Goal: Information Seeking & Learning: Learn about a topic

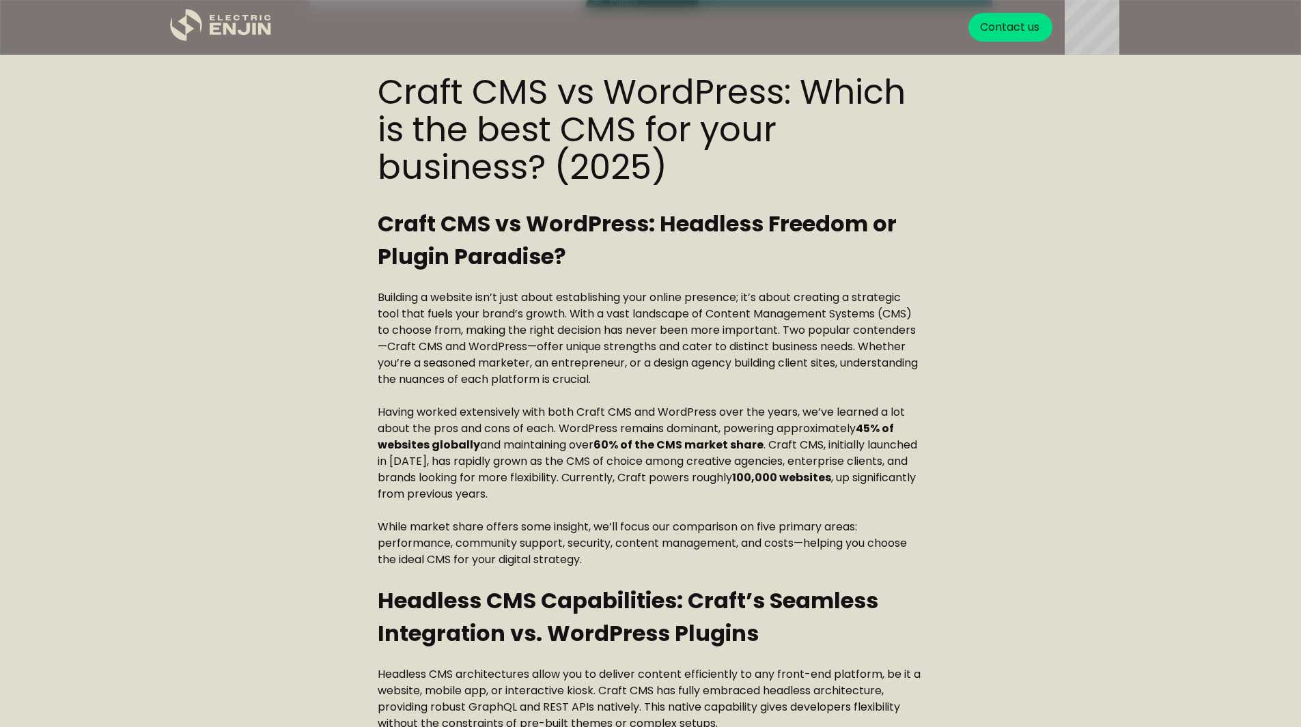
scroll to position [410, 0]
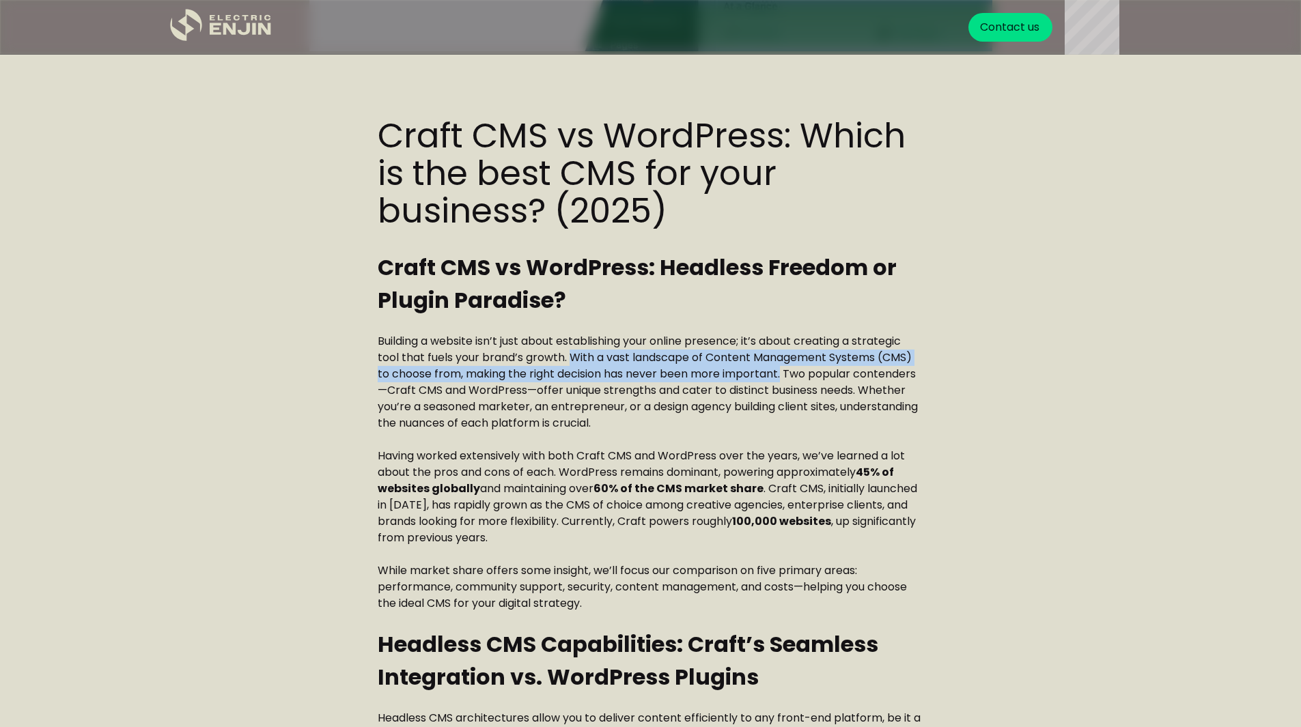
drag, startPoint x: 569, startPoint y: 357, endPoint x: 784, endPoint y: 370, distance: 215.5
click at [784, 370] on p "Building a website isn’t just about establishing your online presence; it’s abo…" at bounding box center [651, 382] width 546 height 98
click at [783, 370] on p "Building a website isn’t just about establishing your online presence; it’s abo…" at bounding box center [651, 382] width 546 height 98
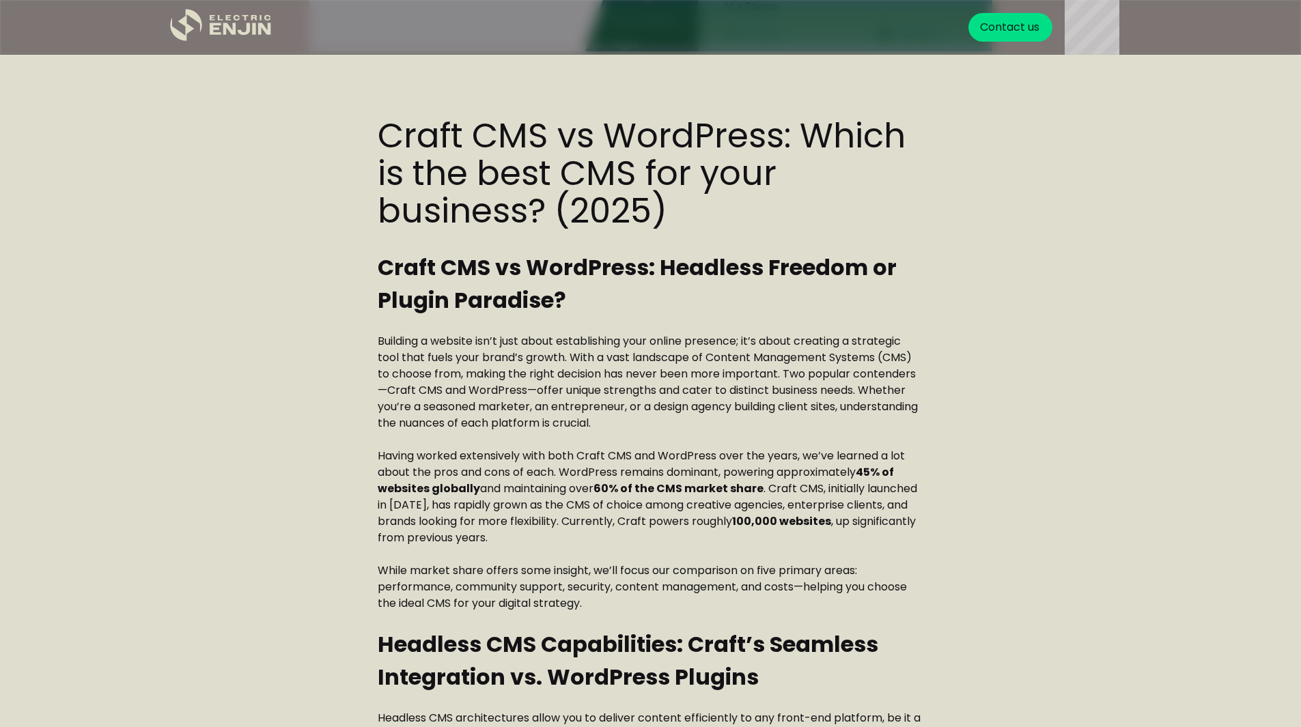
click at [787, 377] on p "Building a website isn’t just about establishing your online presence; it’s abo…" at bounding box center [651, 382] width 546 height 98
drag, startPoint x: 388, startPoint y: 389, endPoint x: 464, endPoint y: 388, distance: 75.8
click at [461, 389] on p "Building a website isn’t just about establishing your online presence; it’s abo…" at bounding box center [651, 382] width 546 height 98
click at [464, 388] on p "Building a website isn’t just about establishing your online presence; it’s abo…" at bounding box center [651, 382] width 546 height 98
click at [513, 387] on p "Building a website isn’t just about establishing your online presence; it’s abo…" at bounding box center [651, 382] width 546 height 98
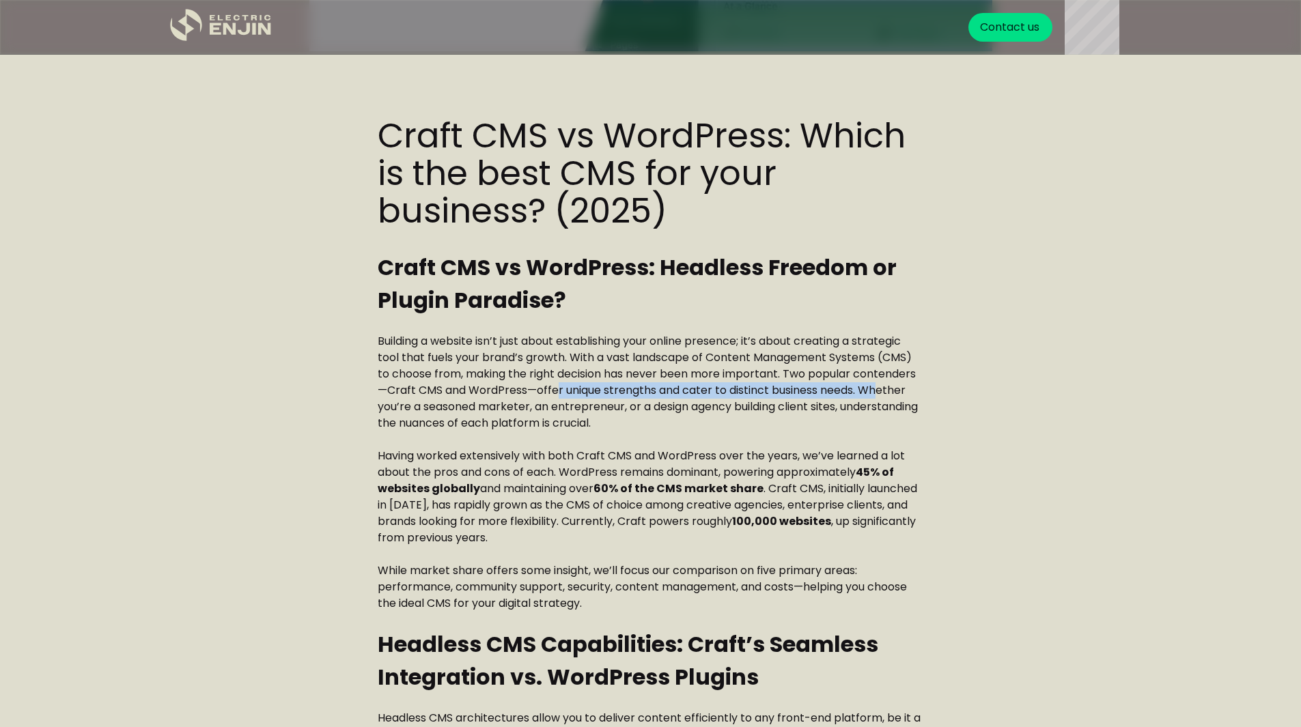
drag, startPoint x: 559, startPoint y: 393, endPoint x: 880, endPoint y: 391, distance: 320.3
click at [880, 391] on p "Building a website isn’t just about establishing your online presence; it’s abo…" at bounding box center [651, 382] width 546 height 98
drag, startPoint x: 419, startPoint y: 406, endPoint x: 538, endPoint y: 407, distance: 118.8
click at [537, 408] on p "Building a website isn’t just about establishing your online presence; it’s abo…" at bounding box center [651, 382] width 546 height 98
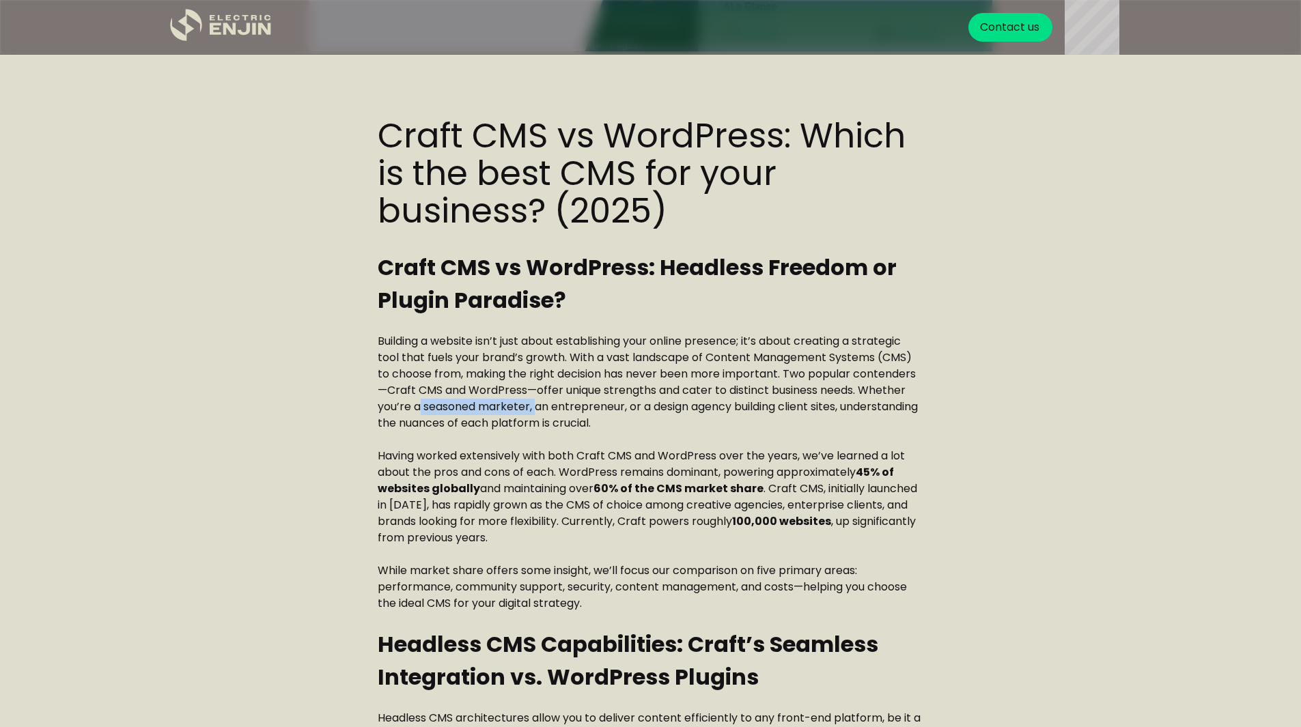
click at [538, 407] on p "Building a website isn’t just about establishing your online presence; it’s abo…" at bounding box center [651, 382] width 546 height 98
drag, startPoint x: 565, startPoint y: 406, endPoint x: 836, endPoint y: 410, distance: 270.5
click at [836, 410] on p "Building a website isn’t just about establishing your online presence; it’s abo…" at bounding box center [651, 382] width 546 height 98
click at [410, 423] on p "Building a website isn’t just about establishing your online presence; it’s abo…" at bounding box center [651, 382] width 546 height 98
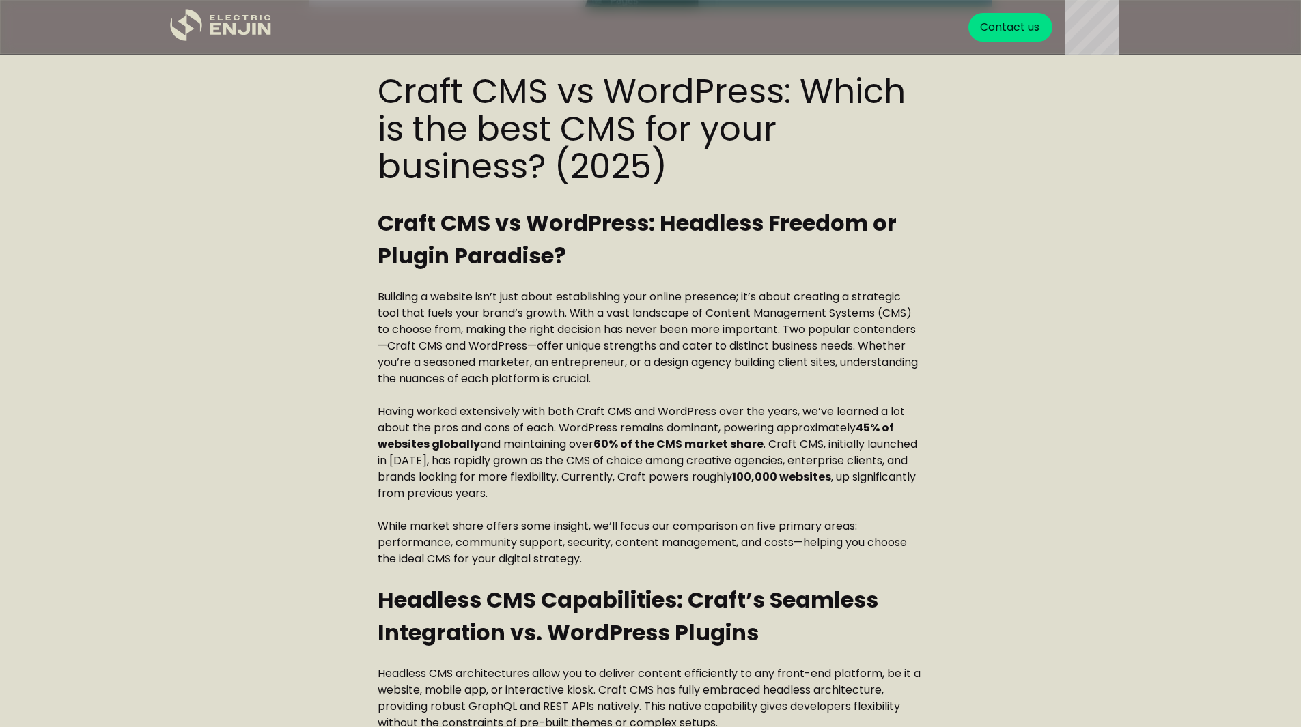
scroll to position [478, 0]
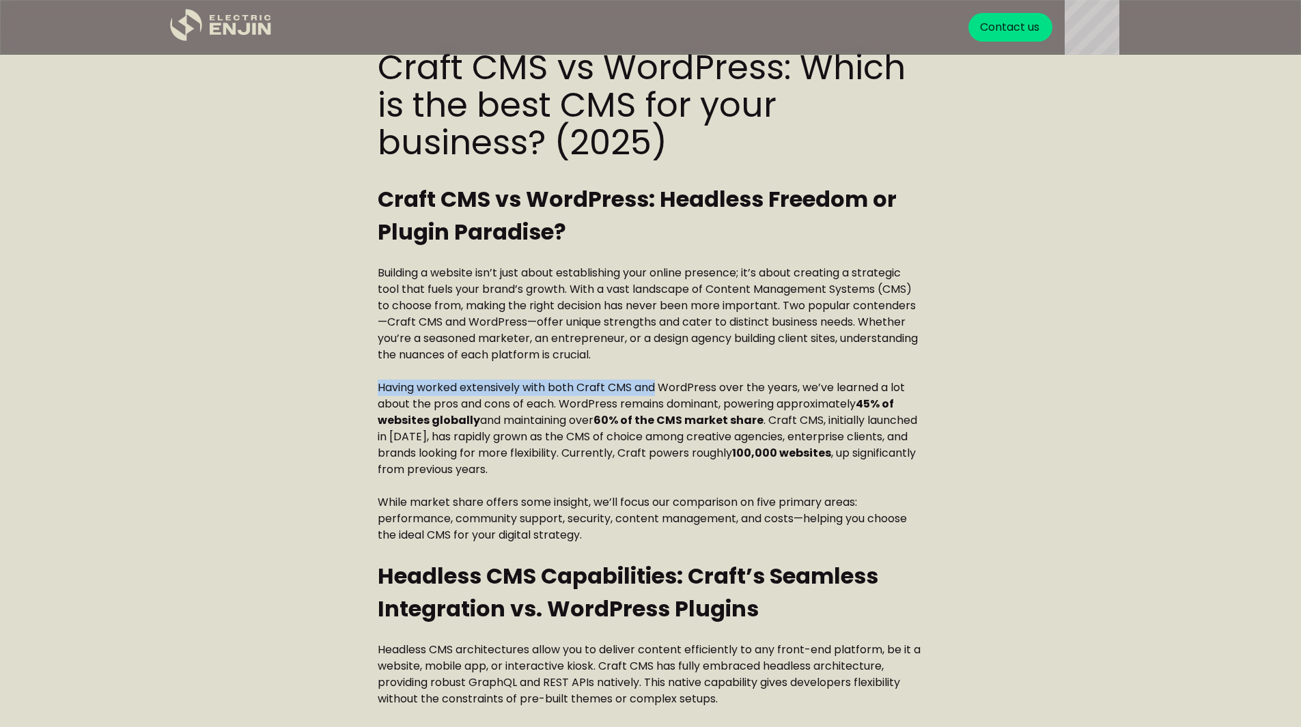
drag, startPoint x: 375, startPoint y: 387, endPoint x: 656, endPoint y: 388, distance: 280.7
click at [656, 388] on p "Having worked extensively with both Craft CMS and WordPress over the years, we’…" at bounding box center [651, 429] width 546 height 98
drag, startPoint x: 669, startPoint y: 388, endPoint x: 811, endPoint y: 388, distance: 141.4
click at [811, 388] on p "Having worked extensively with both Craft CMS and WordPress over the years, we’…" at bounding box center [651, 429] width 546 height 98
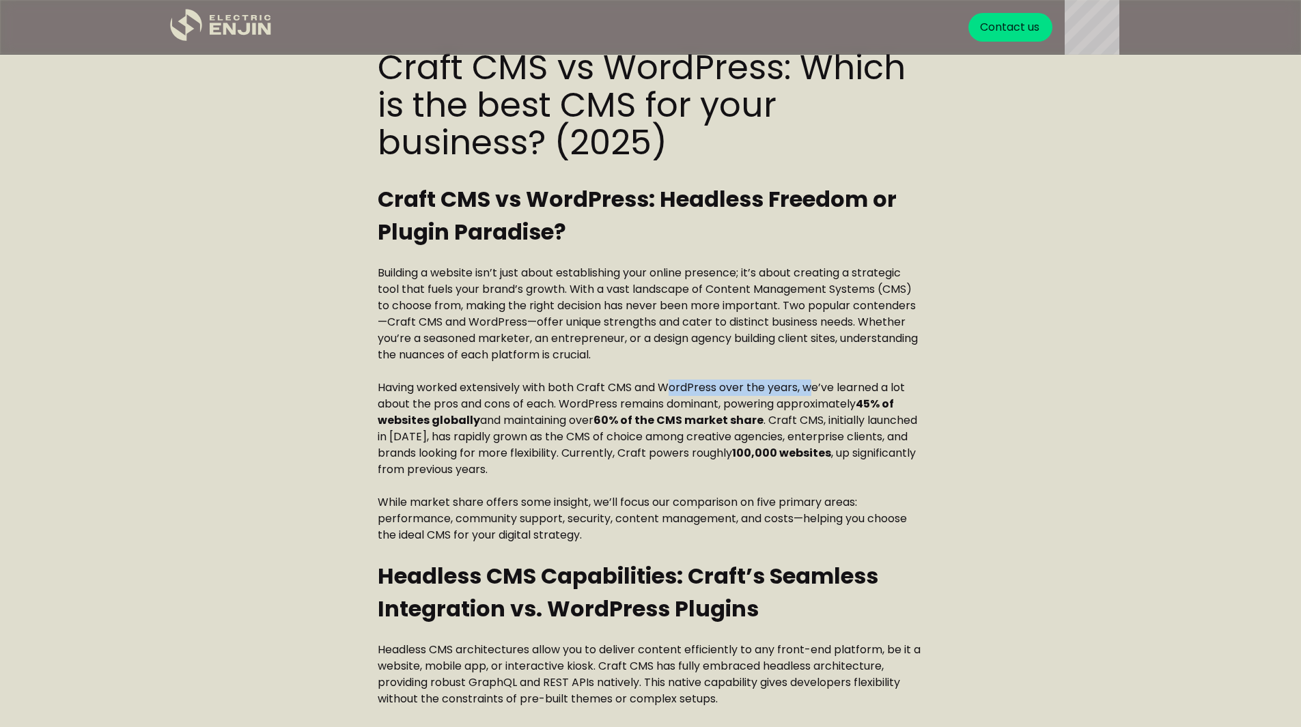
click at [811, 388] on p "Having worked extensively with both Craft CMS and WordPress over the years, we’…" at bounding box center [651, 429] width 546 height 98
drag, startPoint x: 377, startPoint y: 404, endPoint x: 556, endPoint y: 404, distance: 178.9
click at [556, 404] on p "Having worked extensively with both Craft CMS and WordPress over the years, we’…" at bounding box center [651, 429] width 546 height 98
drag, startPoint x: 572, startPoint y: 402, endPoint x: 731, endPoint y: 402, distance: 159.8
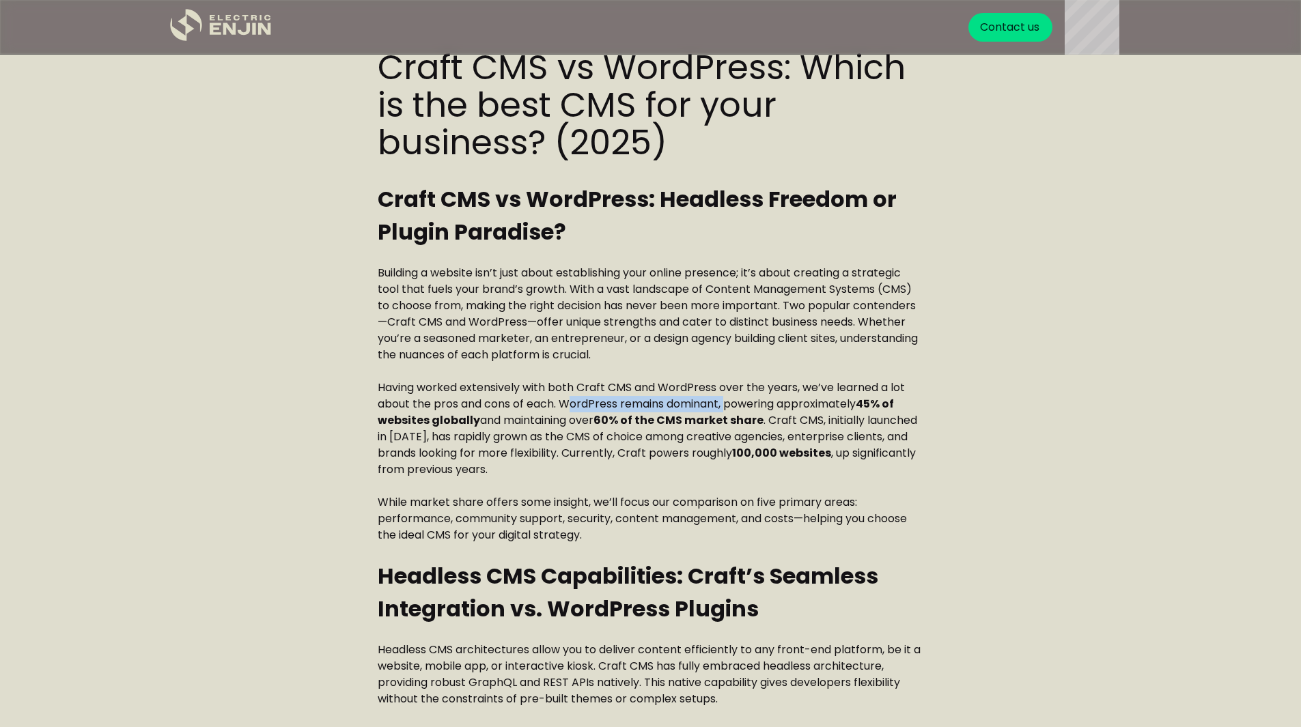
click at [731, 402] on p "Having worked extensively with both Craft CMS and WordPress over the years, we’…" at bounding box center [651, 429] width 546 height 98
drag, startPoint x: 746, startPoint y: 403, endPoint x: 593, endPoint y: 421, distance: 154.1
click at [593, 421] on p "Having worked extensively with both Craft CMS and WordPress over the years, we’…" at bounding box center [651, 429] width 546 height 98
click at [599, 417] on strong "60% of the CMS market share" at bounding box center [678, 420] width 170 height 16
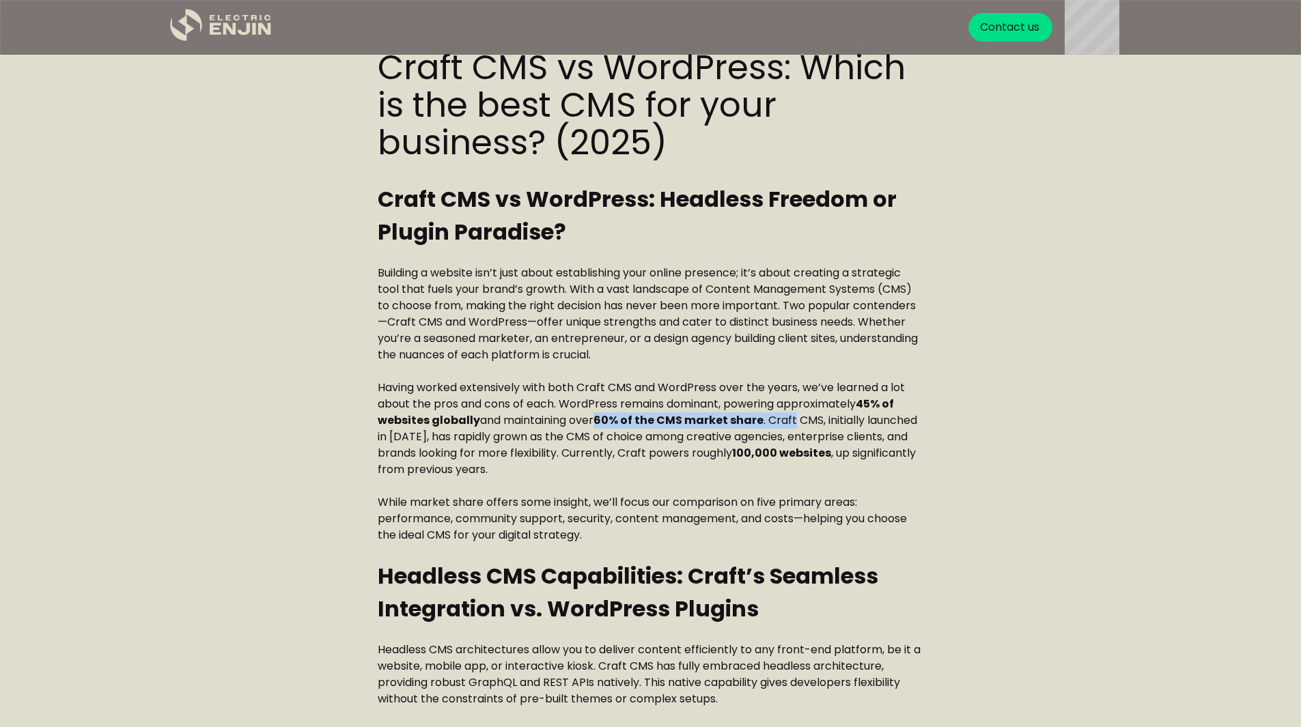
drag, startPoint x: 599, startPoint y: 417, endPoint x: 794, endPoint y: 418, distance: 195.3
click at [794, 418] on p "Having worked extensively with both Craft CMS and WordPress over the years, we’…" at bounding box center [651, 429] width 546 height 98
drag, startPoint x: 773, startPoint y: 417, endPoint x: 955, endPoint y: 420, distance: 181.7
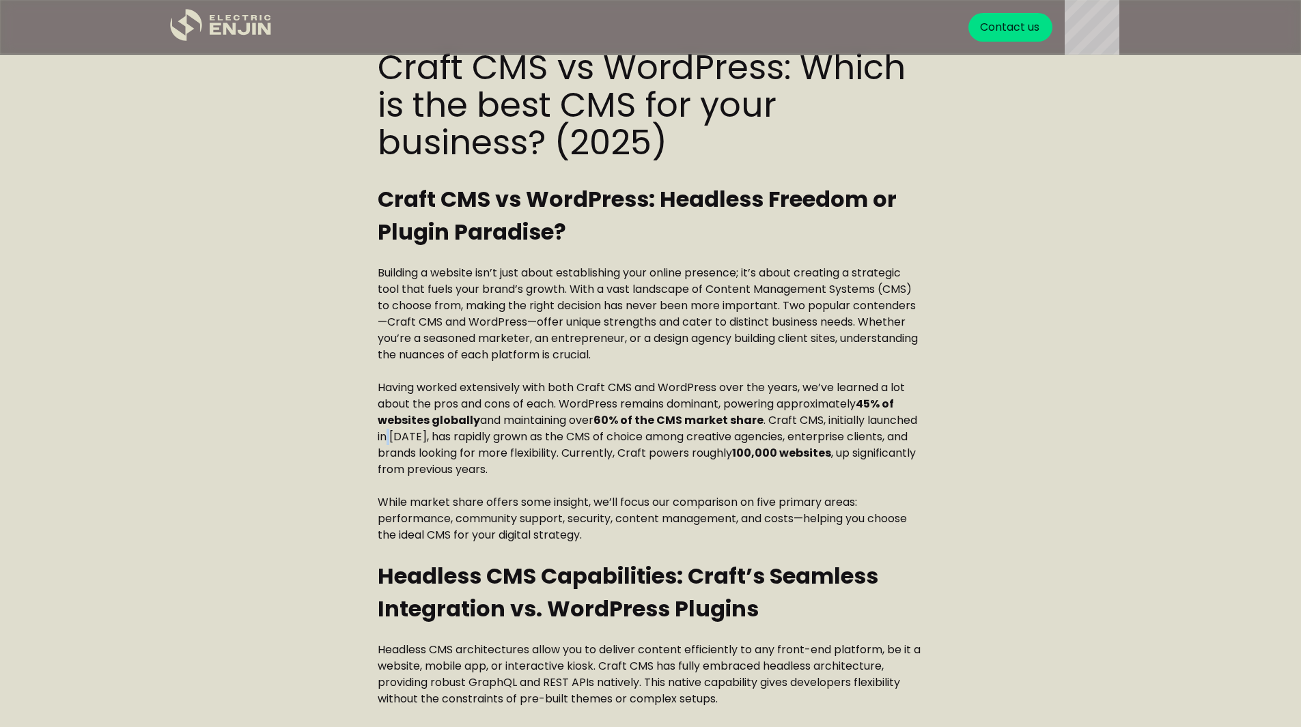
drag, startPoint x: 386, startPoint y: 436, endPoint x: 423, endPoint y: 436, distance: 37.6
click at [406, 436] on p "Having worked extensively with both Craft CMS and WordPress over the years, we’…" at bounding box center [651, 429] width 546 height 98
click at [423, 436] on p "Having worked extensively with both Craft CMS and WordPress over the years, we’…" at bounding box center [651, 429] width 546 height 98
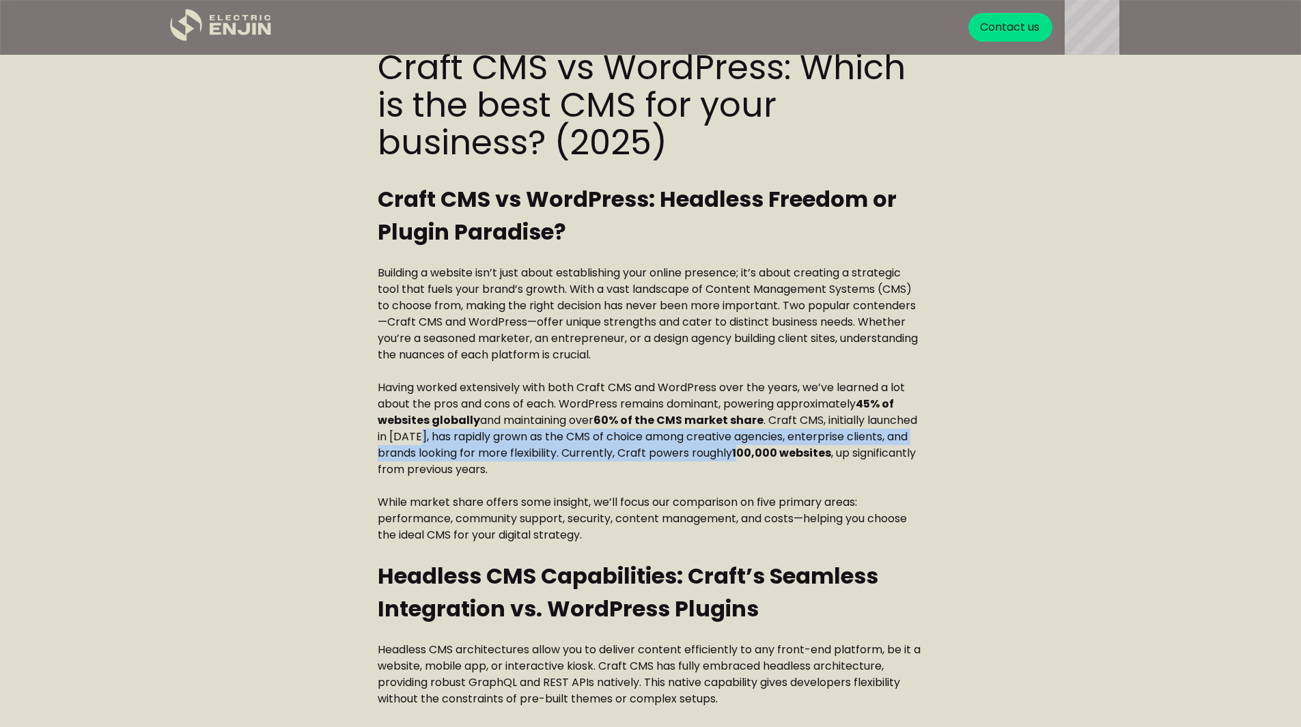
drag, startPoint x: 416, startPoint y: 435, endPoint x: 742, endPoint y: 455, distance: 326.3
click at [742, 455] on p "Having worked extensively with both Craft CMS and WordPress over the years, we’…" at bounding box center [651, 429] width 546 height 98
click at [742, 455] on strong "100,000 websites" at bounding box center [781, 453] width 99 height 16
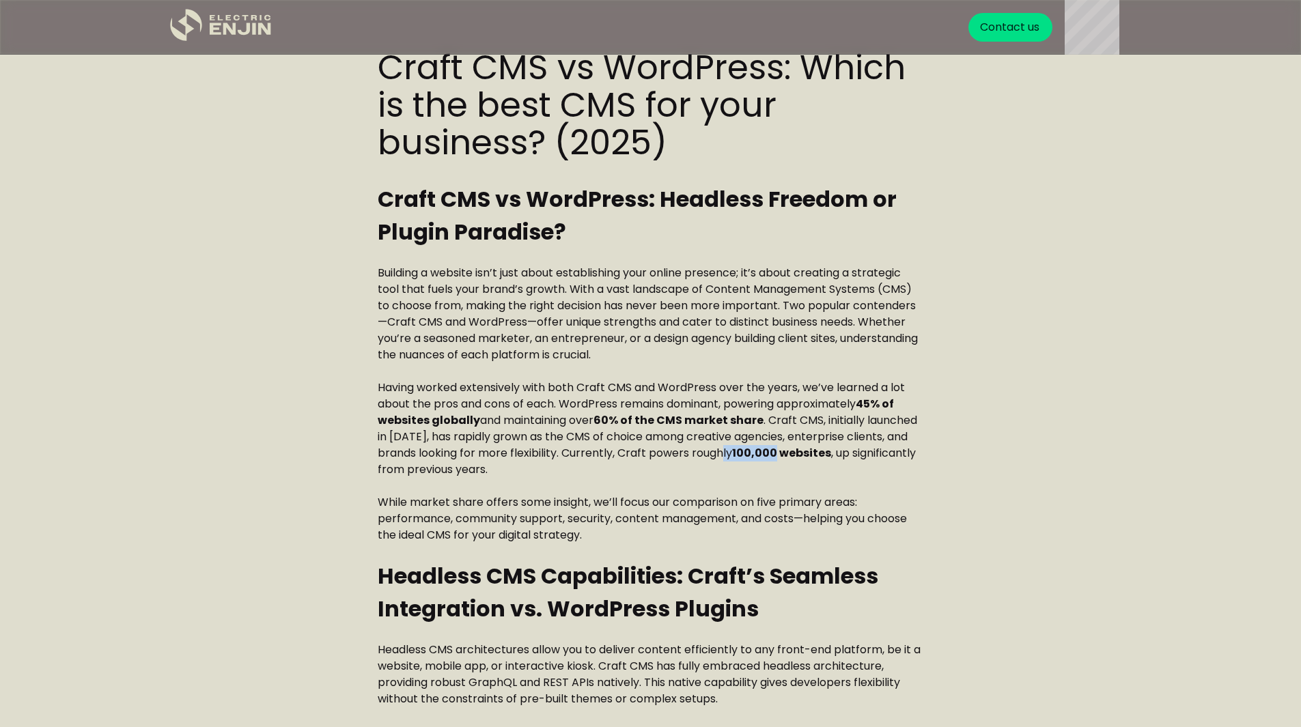
drag, startPoint x: 779, startPoint y: 451, endPoint x: 733, endPoint y: 453, distance: 45.8
click at [733, 453] on p "Having worked extensively with both Craft CMS and WordPress over the years, we’…" at bounding box center [651, 429] width 546 height 98
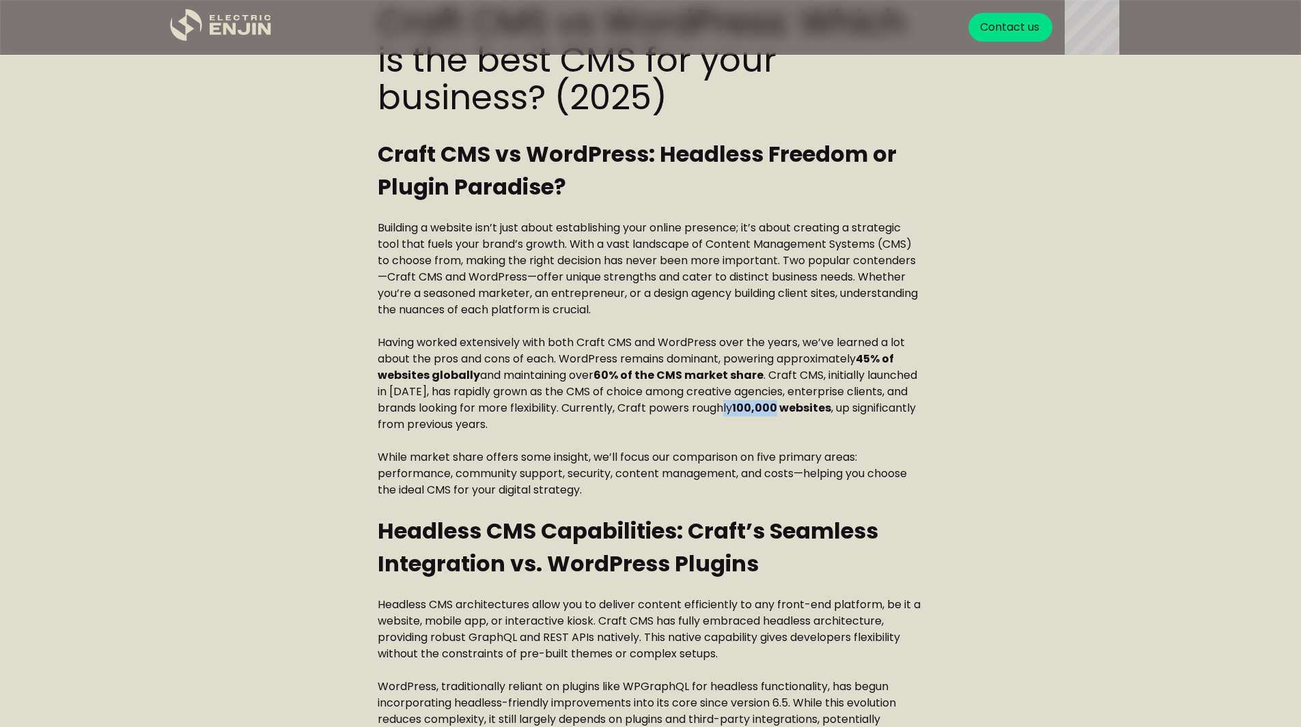
scroll to position [615, 0]
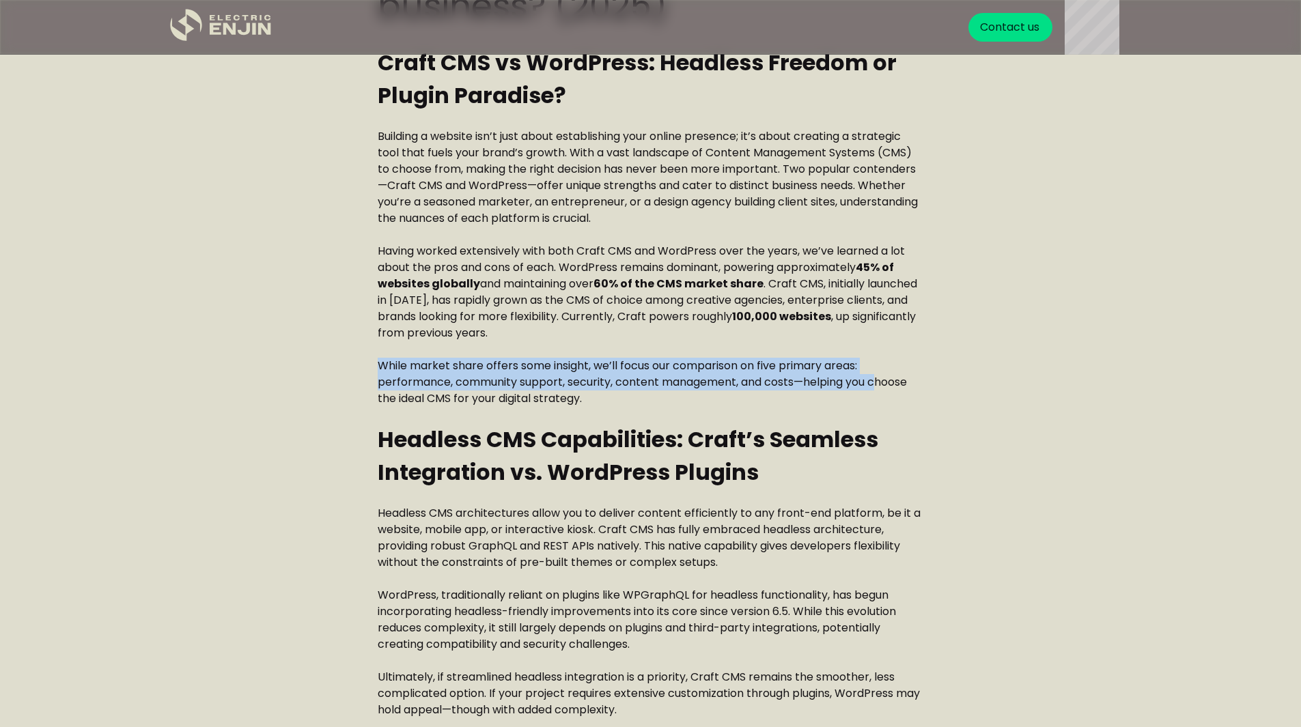
drag, startPoint x: 377, startPoint y: 363, endPoint x: 880, endPoint y: 388, distance: 503.9
click at [880, 388] on p "While market share offers some insight, we’ll focus our comparison on five prim…" at bounding box center [651, 382] width 546 height 49
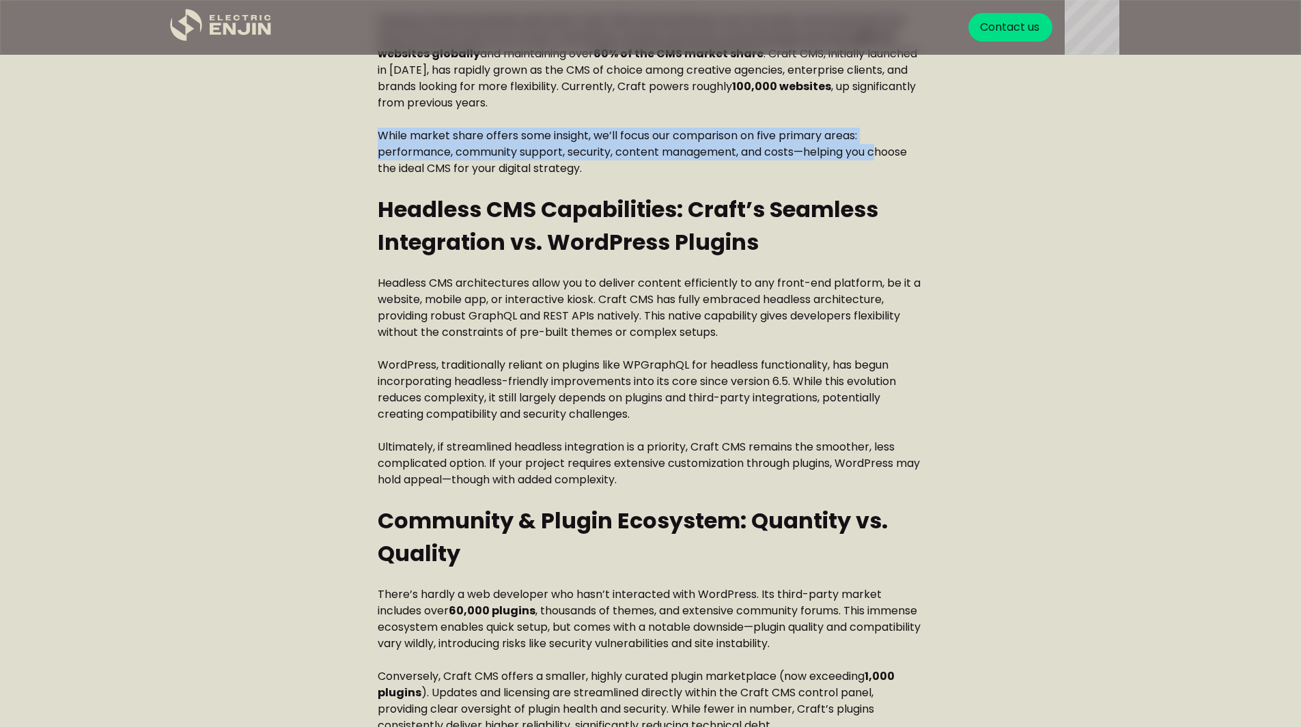
scroll to position [888, 0]
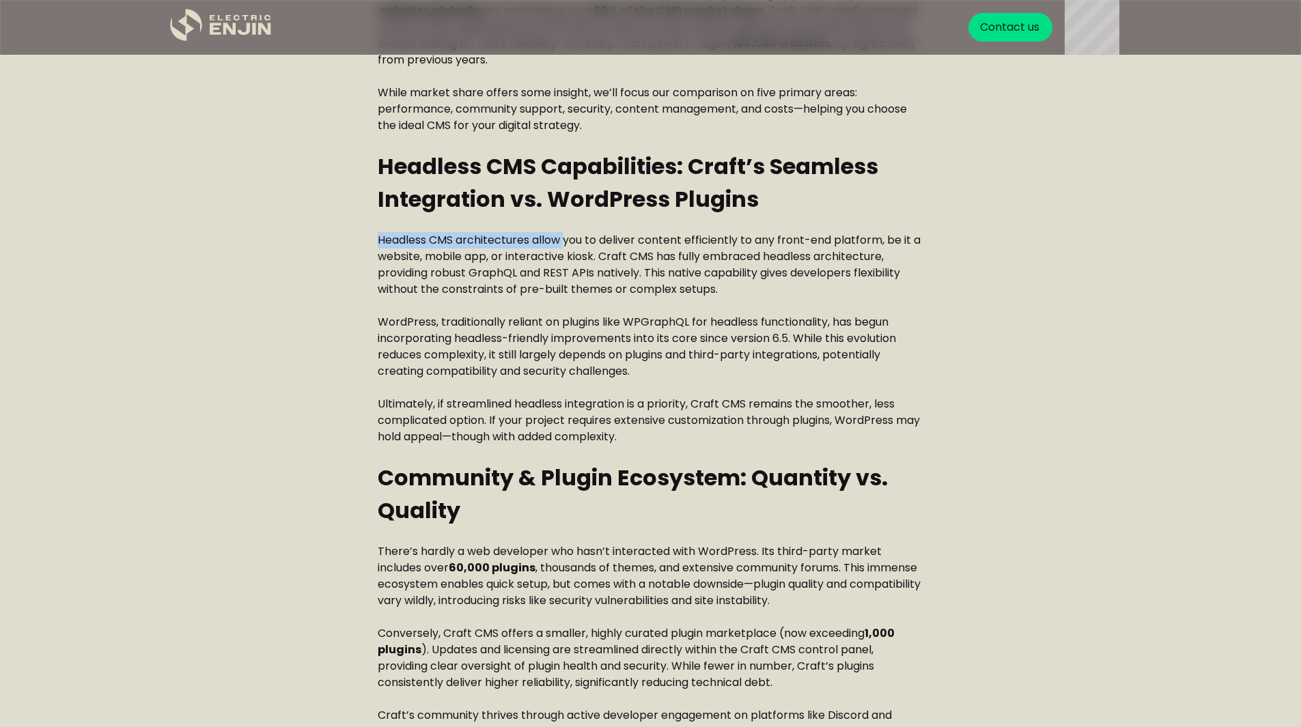
drag, startPoint x: 377, startPoint y: 239, endPoint x: 566, endPoint y: 247, distance: 189.3
click at [566, 247] on p "Headless CMS architectures allow you to deliver content efficiently to any fron…" at bounding box center [651, 265] width 546 height 66
click at [509, 253] on p "Headless CMS architectures allow you to deliver content efficiently to any fron…" at bounding box center [651, 265] width 546 height 66
drag, startPoint x: 378, startPoint y: 238, endPoint x: 716, endPoint y: 237, distance: 338.0
click at [716, 237] on p "Headless CMS architectures allow you to deliver content efficiently to any fron…" at bounding box center [651, 265] width 546 height 66
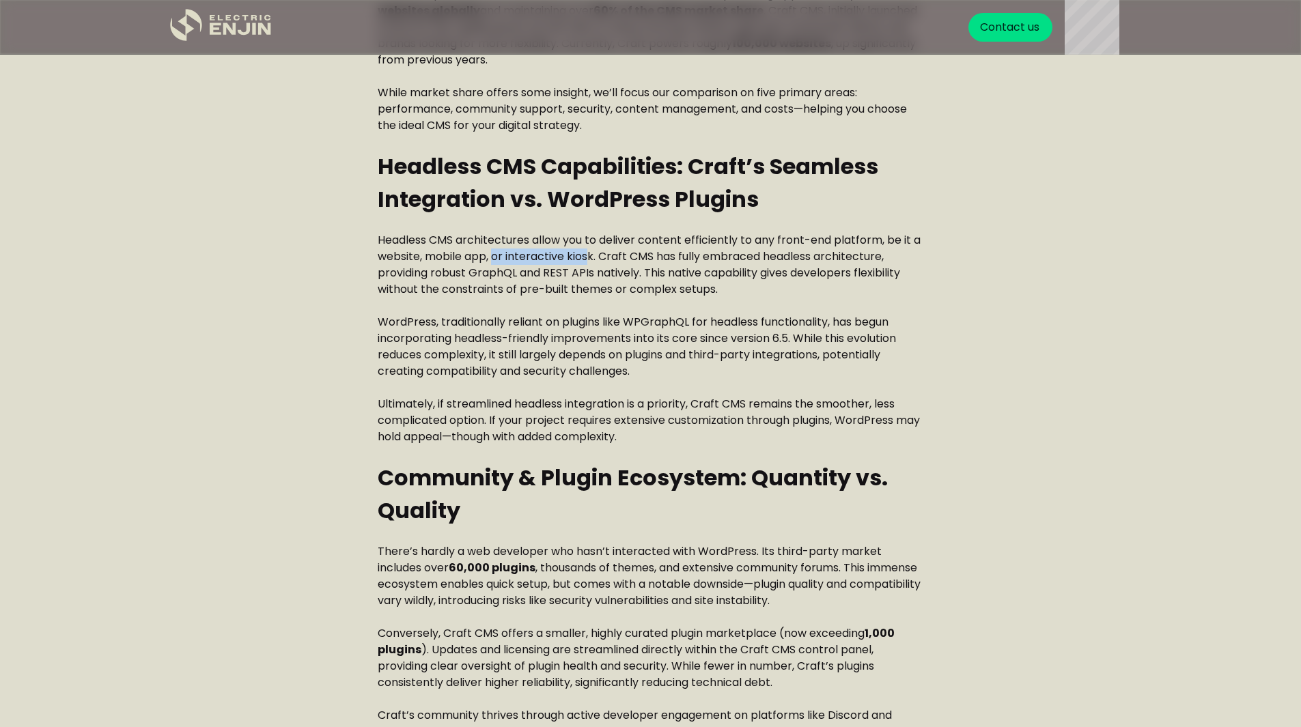
drag, startPoint x: 502, startPoint y: 257, endPoint x: 590, endPoint y: 257, distance: 88.1
click at [589, 257] on p "Headless CMS architectures allow you to deliver content efficiently to any fron…" at bounding box center [651, 265] width 546 height 66
click at [591, 257] on p "Headless CMS architectures allow you to deliver content efficiently to any fron…" at bounding box center [651, 265] width 546 height 66
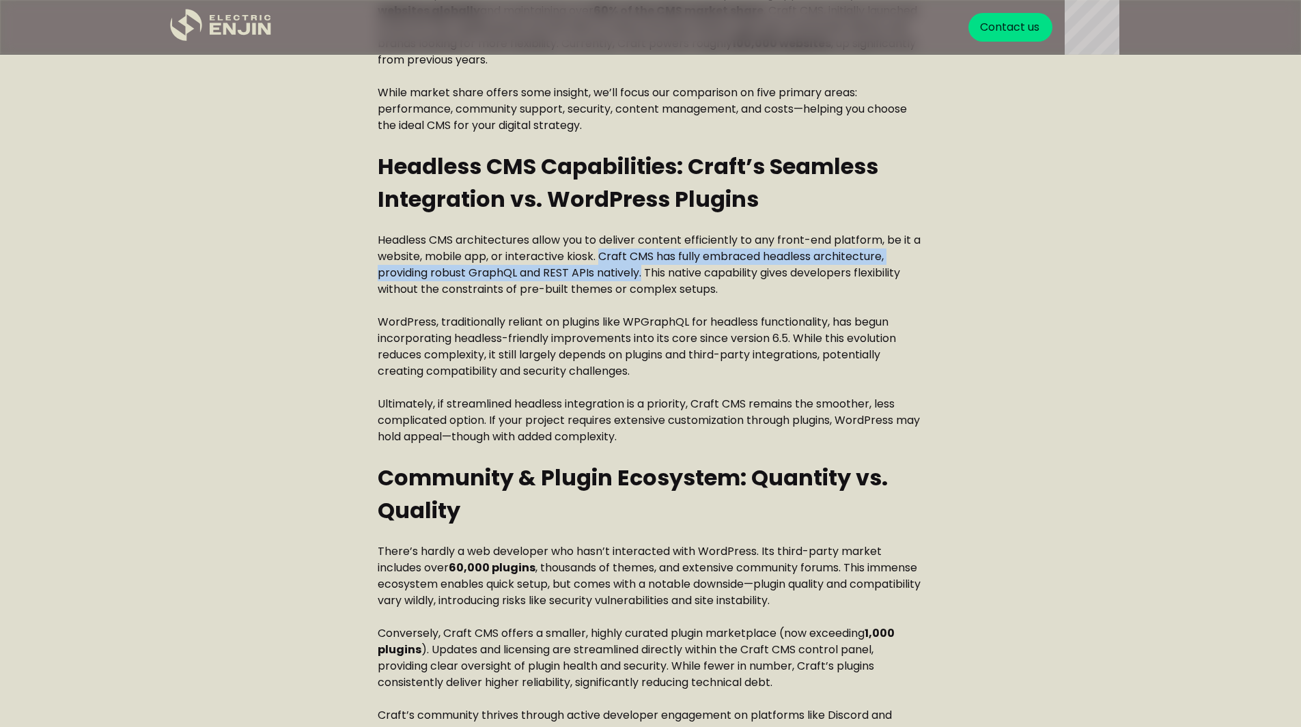
drag, startPoint x: 600, startPoint y: 256, endPoint x: 642, endPoint y: 270, distance: 44.1
click at [642, 270] on p "Headless CMS architectures allow you to deliver content efficiently to any fron…" at bounding box center [651, 265] width 546 height 66
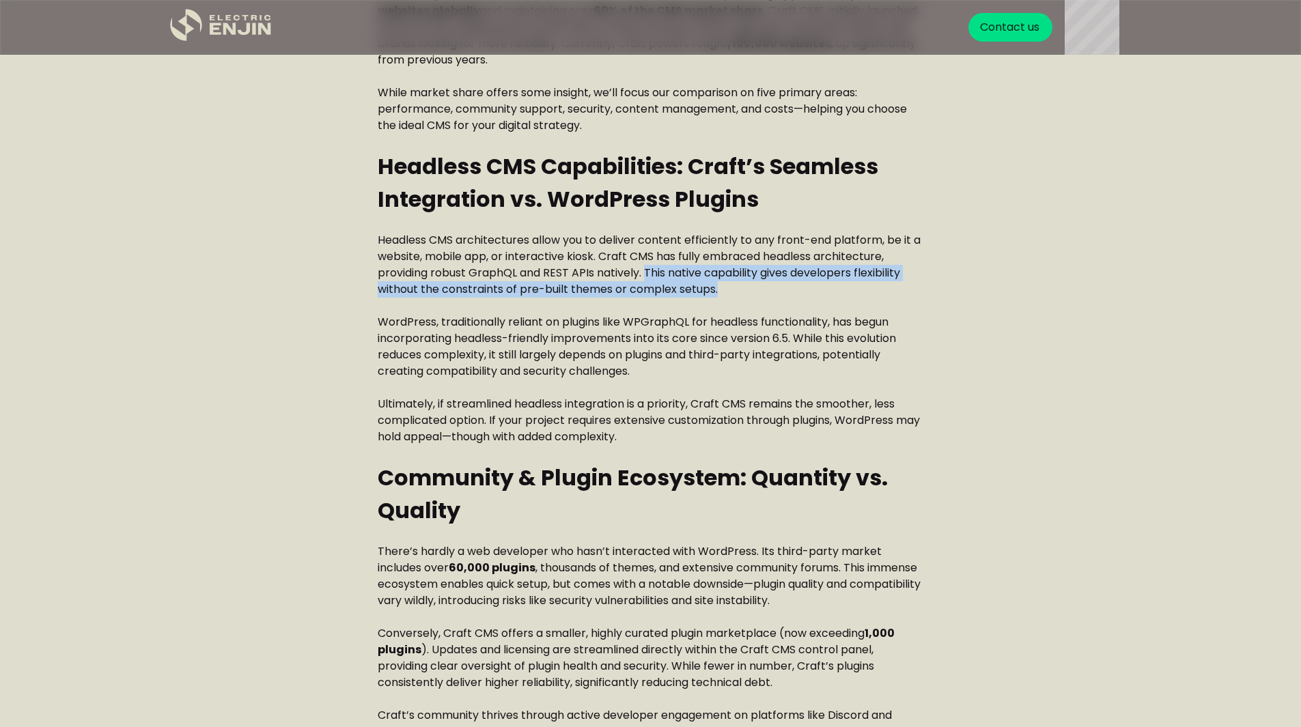
drag, startPoint x: 647, startPoint y: 272, endPoint x: 729, endPoint y: 294, distance: 84.0
click at [729, 294] on p "Headless CMS architectures allow you to deliver content efficiently to any fron…" at bounding box center [651, 265] width 546 height 66
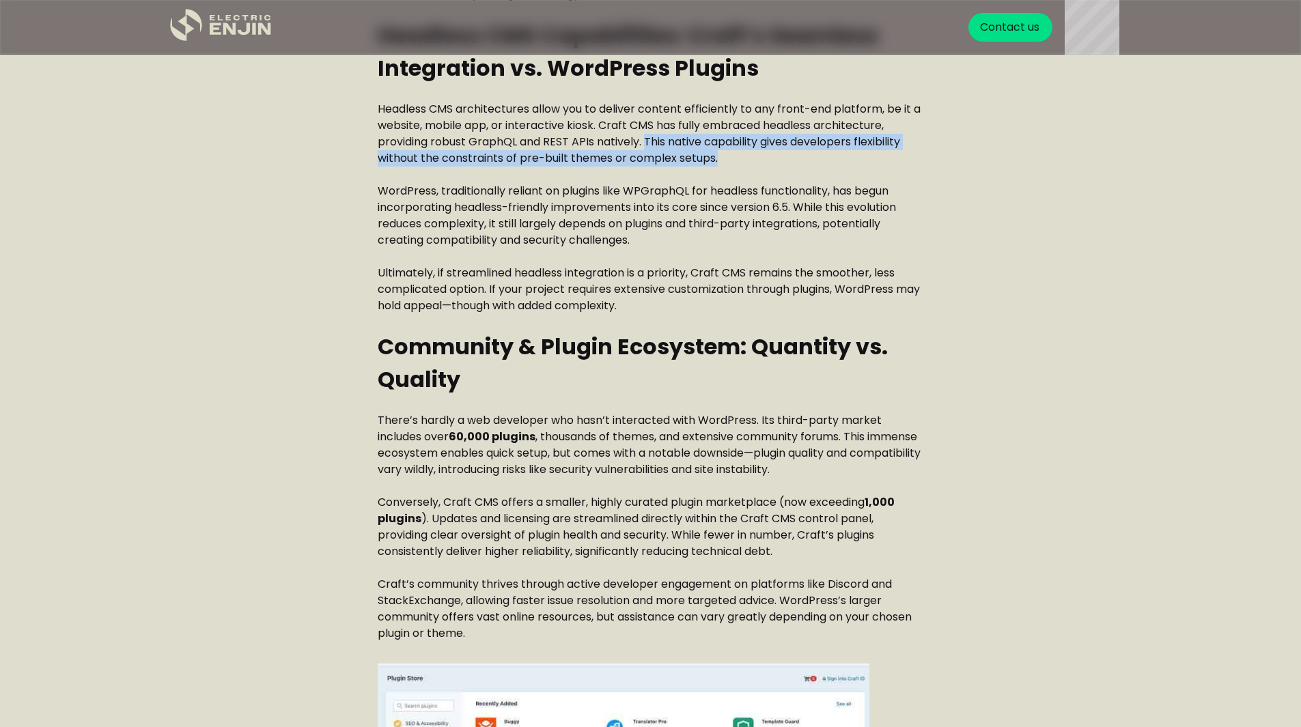
scroll to position [1024, 0]
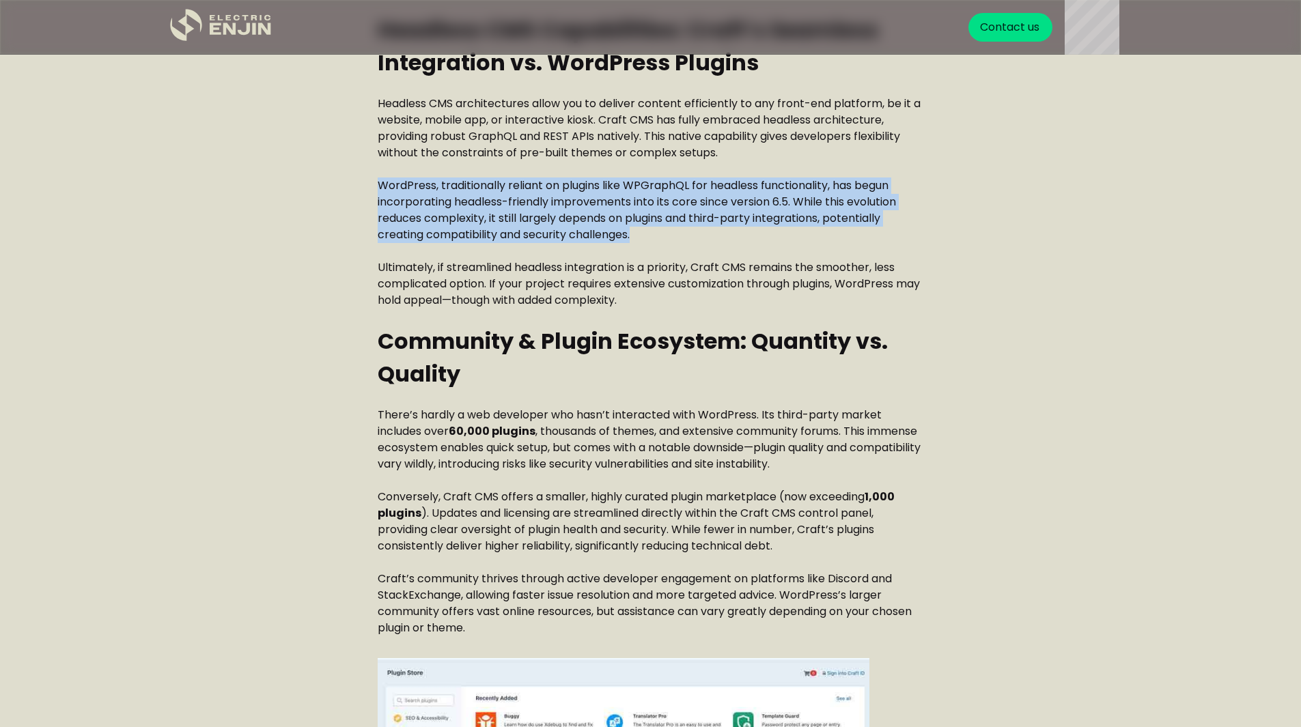
drag, startPoint x: 377, startPoint y: 187, endPoint x: 635, endPoint y: 235, distance: 262.5
click at [635, 235] on p "WordPress, traditionally reliant on plugins like WPGraphQL for headless functio…" at bounding box center [651, 211] width 546 height 66
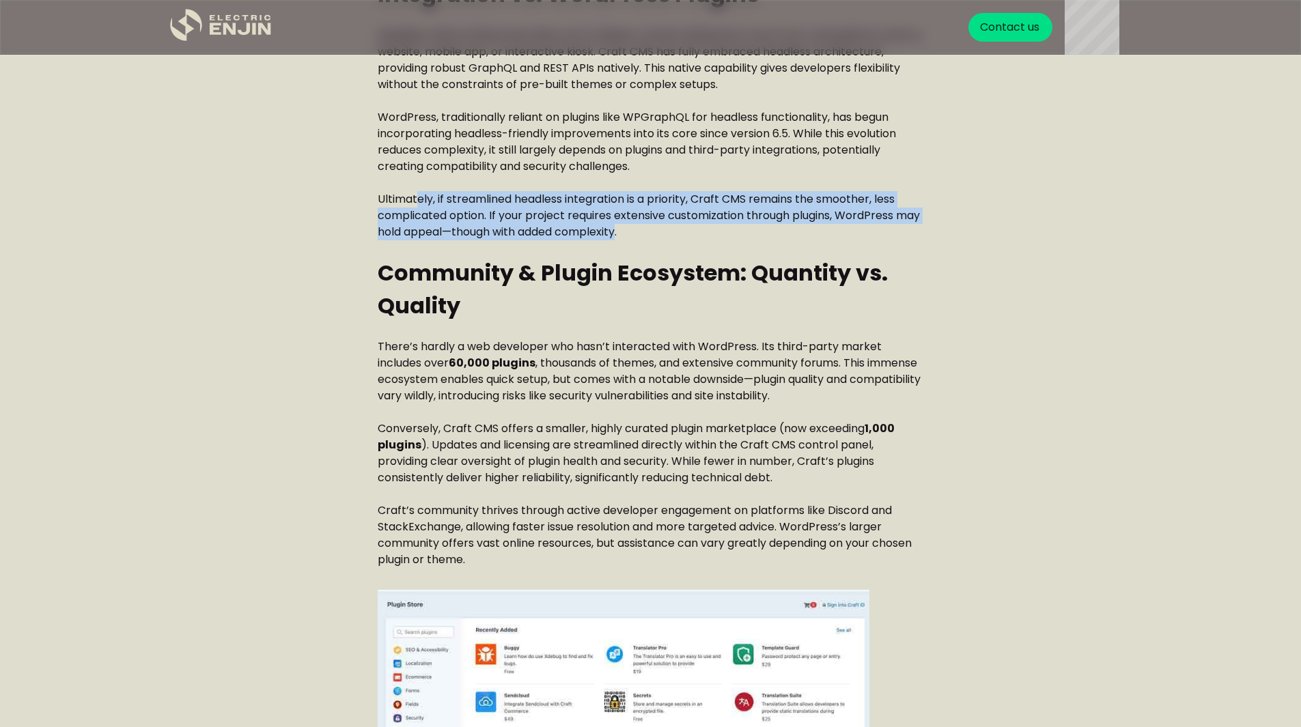
drag, startPoint x: 417, startPoint y: 199, endPoint x: 646, endPoint y: 231, distance: 231.1
click at [646, 231] on p "Ultimately, if streamlined headless integration is a priority, Craft CMS remain…" at bounding box center [651, 215] width 546 height 49
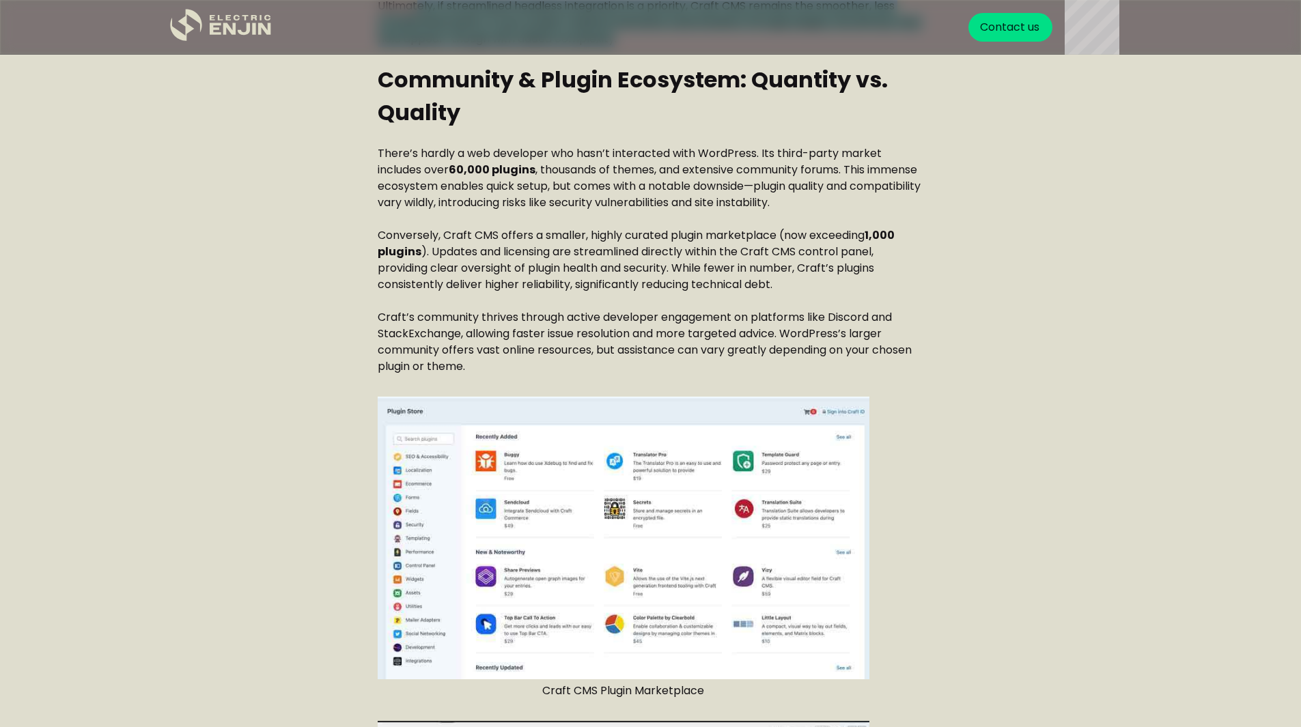
scroll to position [1297, 0]
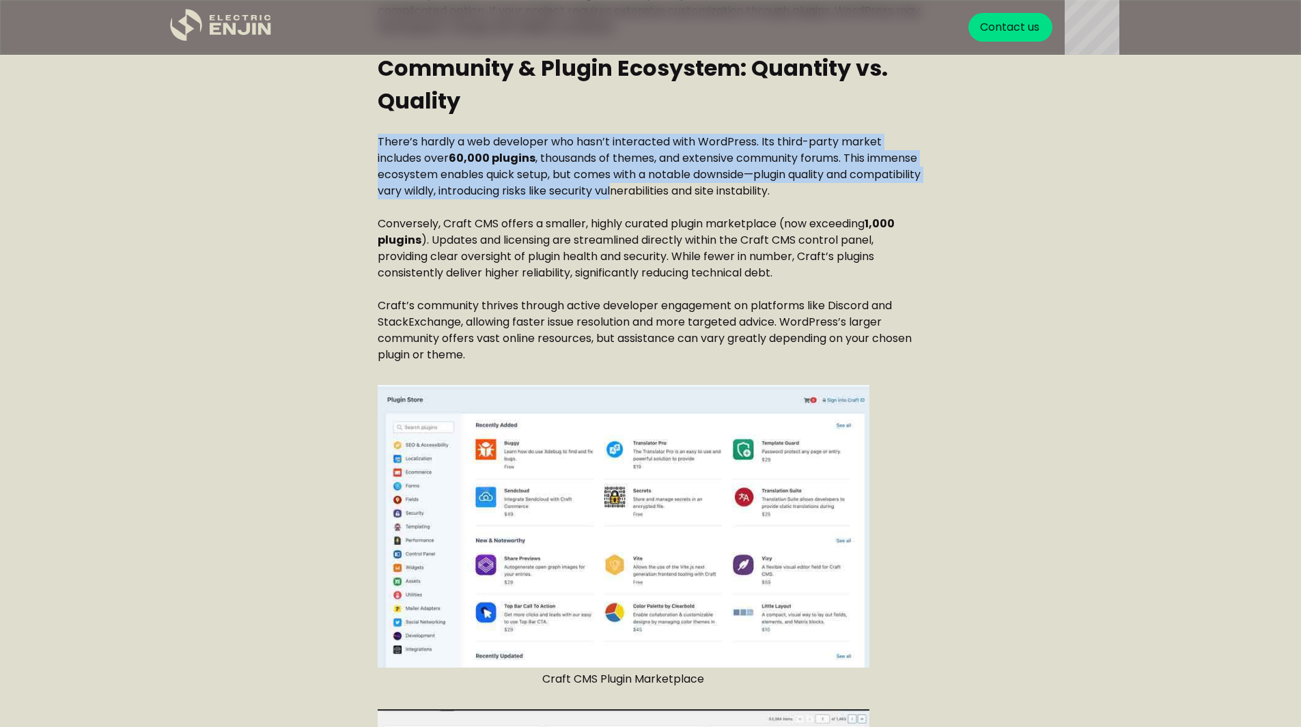
drag, startPoint x: 376, startPoint y: 141, endPoint x: 690, endPoint y: 194, distance: 318.5
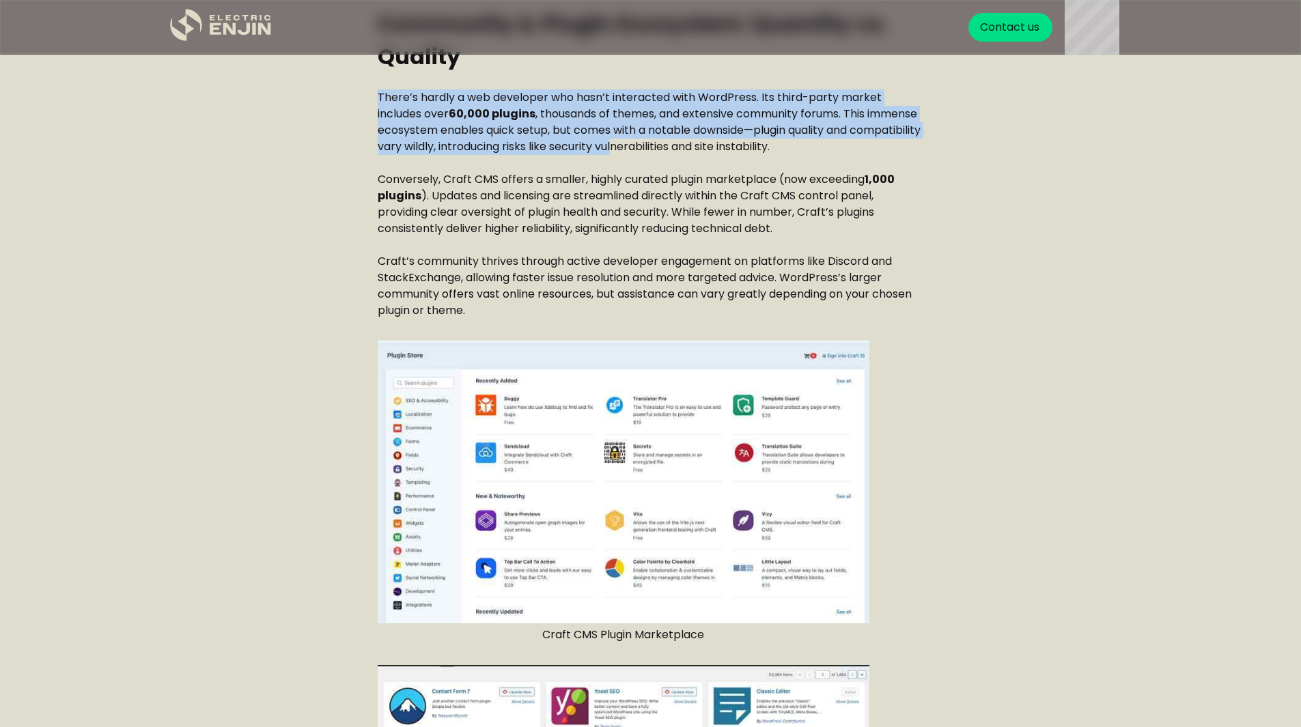
scroll to position [1366, 0]
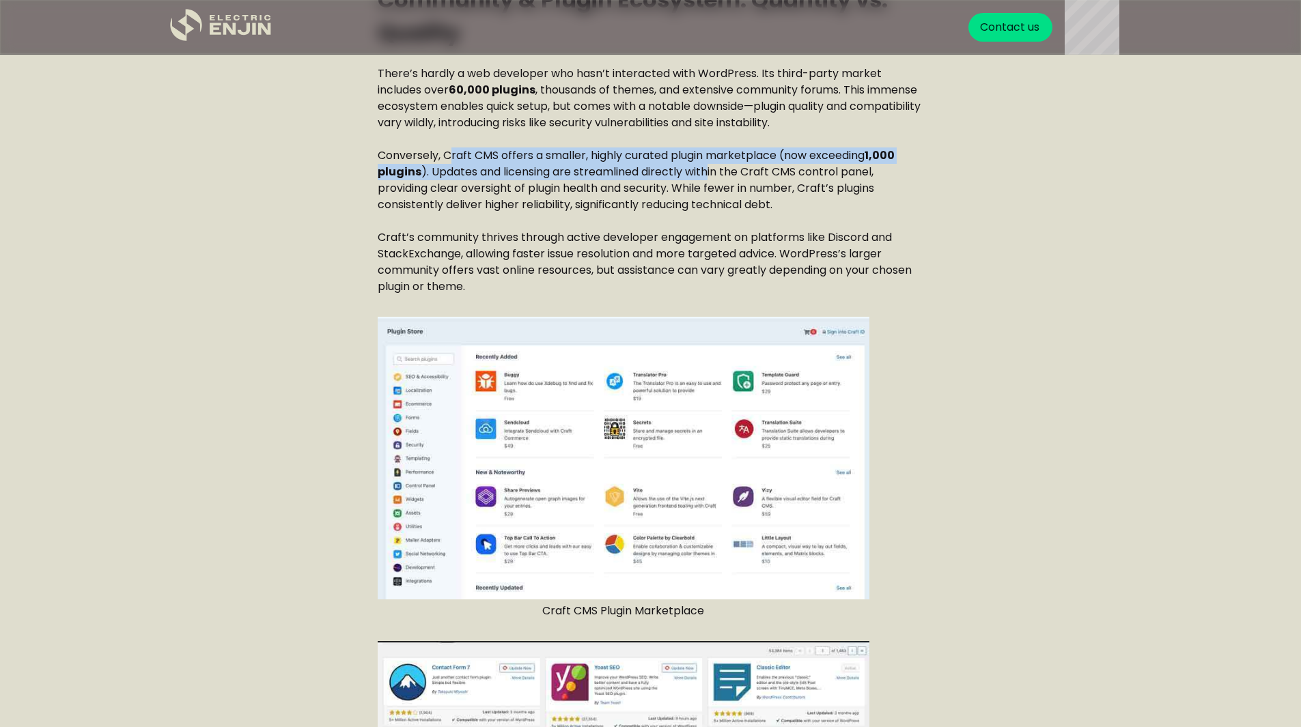
drag, startPoint x: 449, startPoint y: 163, endPoint x: 712, endPoint y: 168, distance: 263.0
click at [712, 168] on p "Conversely, Craft CMS offers a smaller, highly curated plugin marketplace (now …" at bounding box center [651, 180] width 546 height 66
click at [711, 169] on p "Conversely, Craft CMS offers a smaller, highly curated plugin marketplace (now …" at bounding box center [651, 180] width 546 height 66
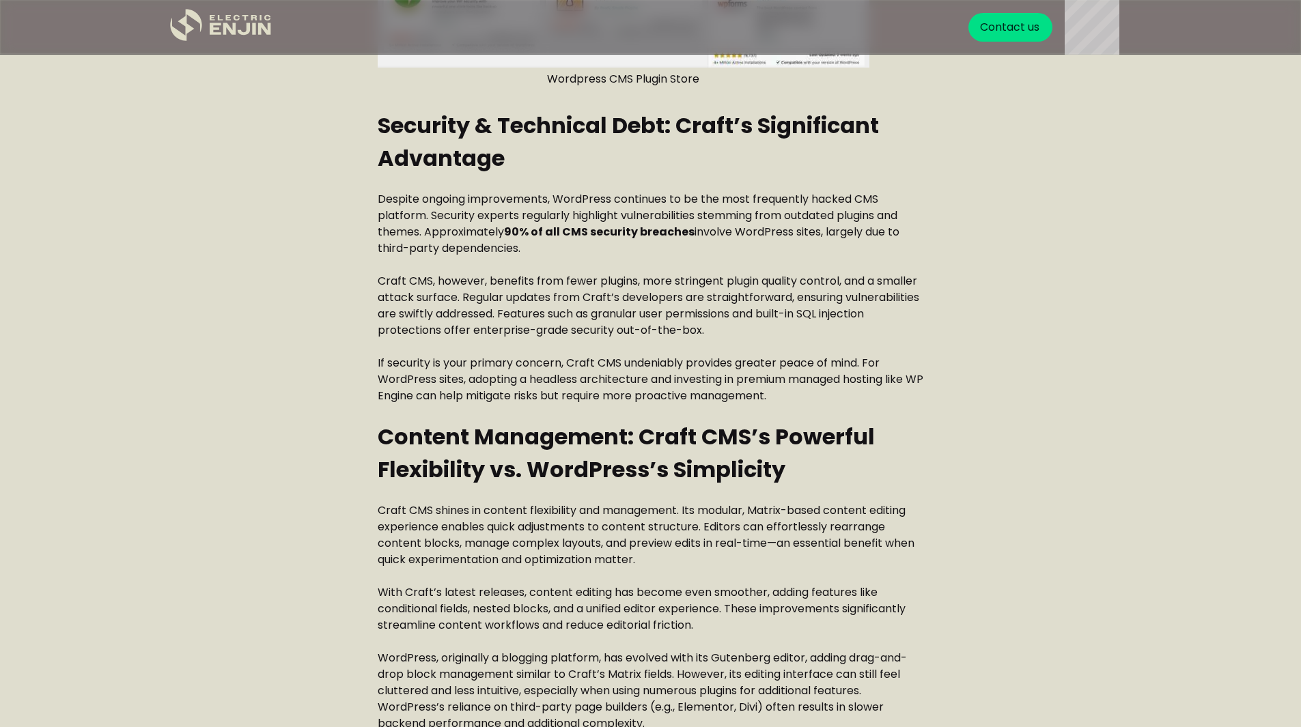
scroll to position [2595, 0]
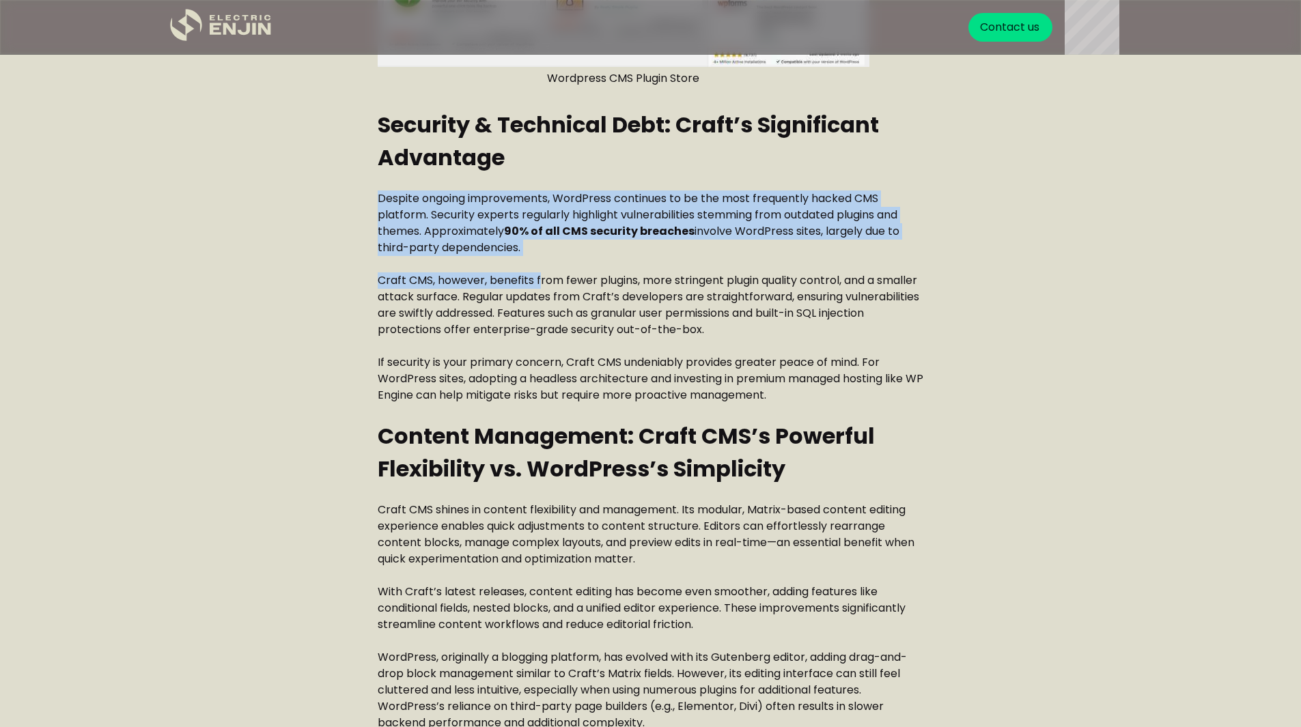
drag, startPoint x: 376, startPoint y: 195, endPoint x: 540, endPoint y: 279, distance: 184.8
click at [540, 279] on div "Craft CMS vs WordPress: Which is the best CMS for your business? (2025) Craft C…" at bounding box center [650, 313] width 983 height 4850
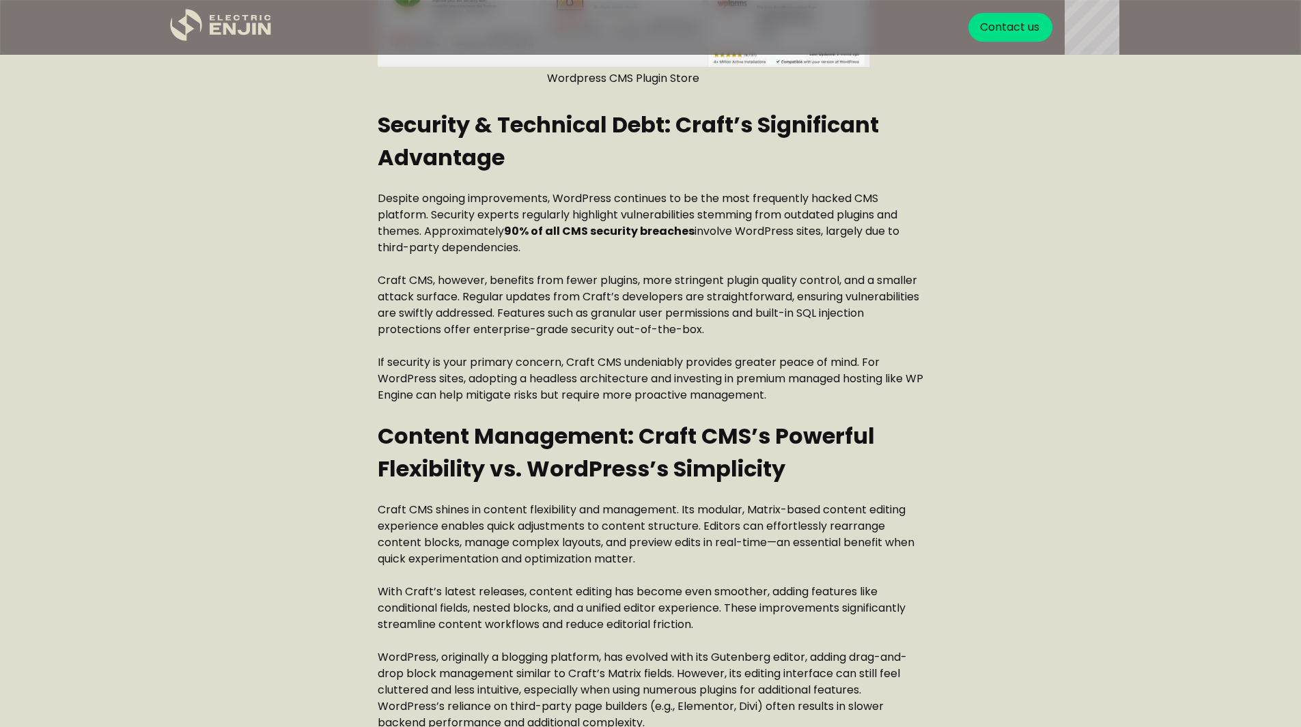
click at [623, 284] on p "Craft CMS, however, benefits from fewer plugins, more stringent plugin quality …" at bounding box center [651, 305] width 546 height 66
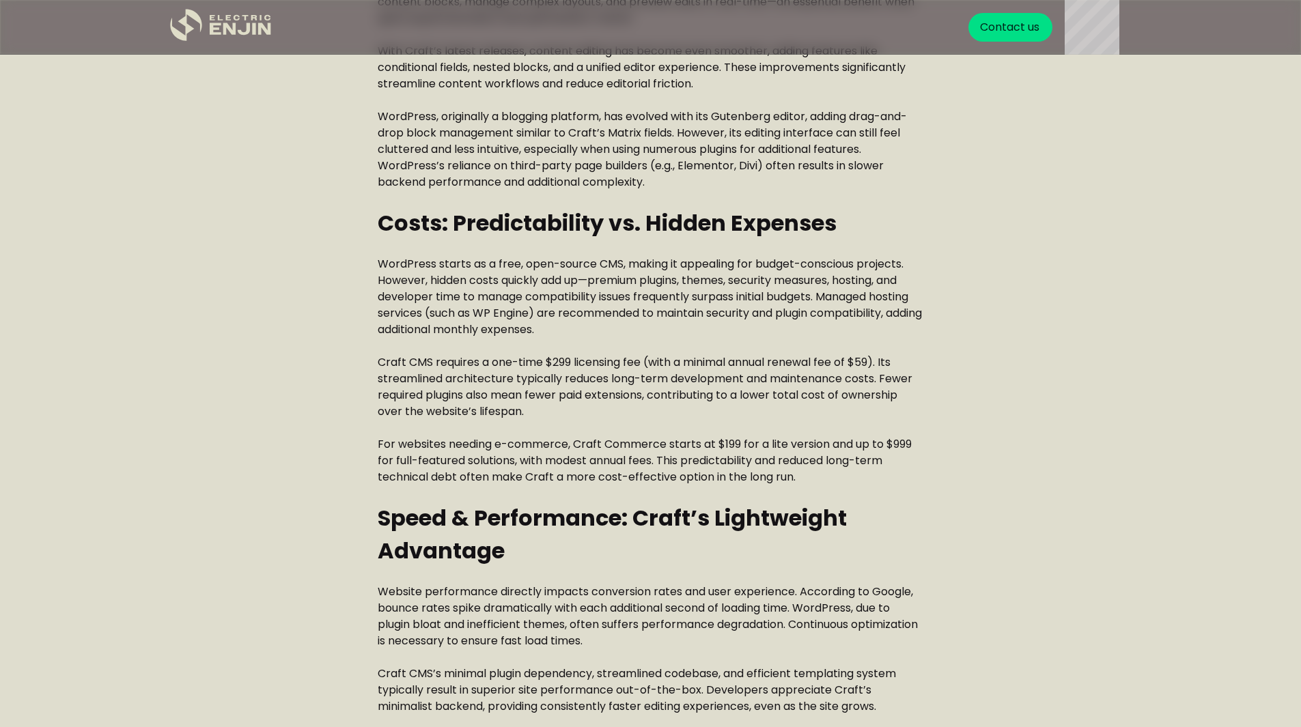
scroll to position [3141, 0]
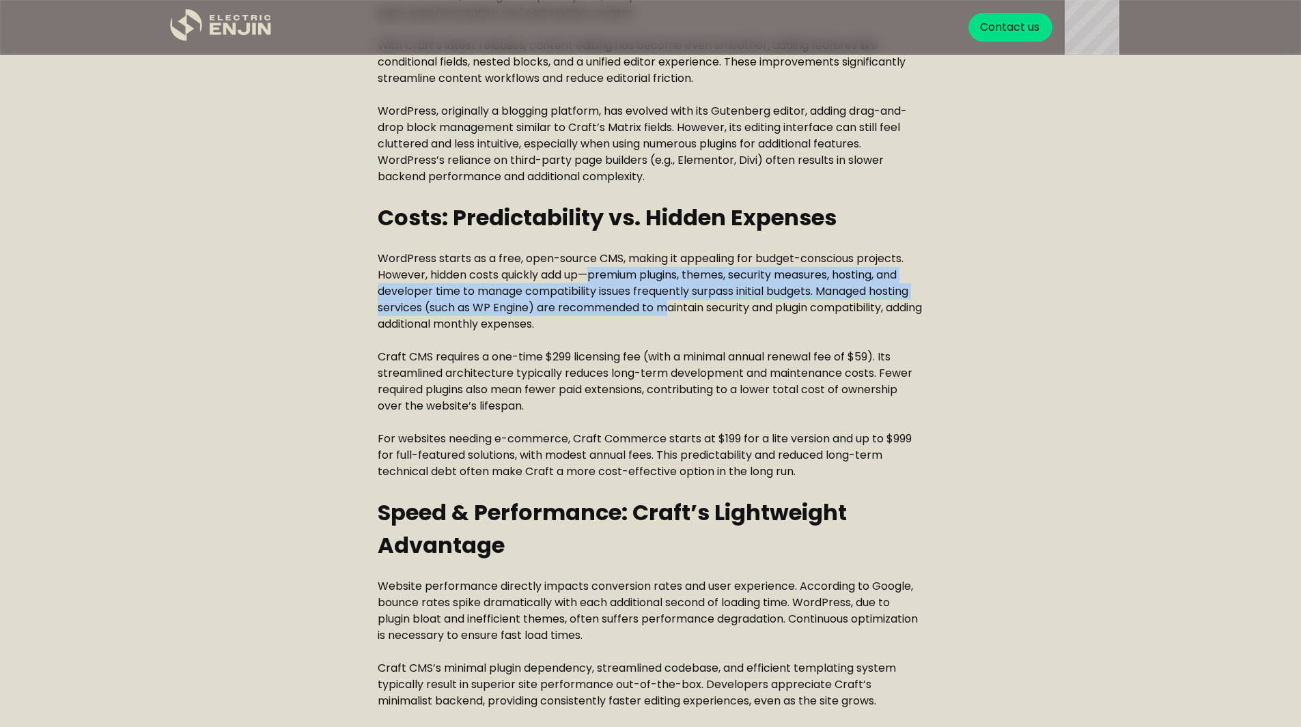
drag, startPoint x: 594, startPoint y: 278, endPoint x: 672, endPoint y: 314, distance: 85.8
click at [672, 314] on p "WordPress starts as a free, open-source CMS, making it appealing for budget-con…" at bounding box center [651, 292] width 546 height 82
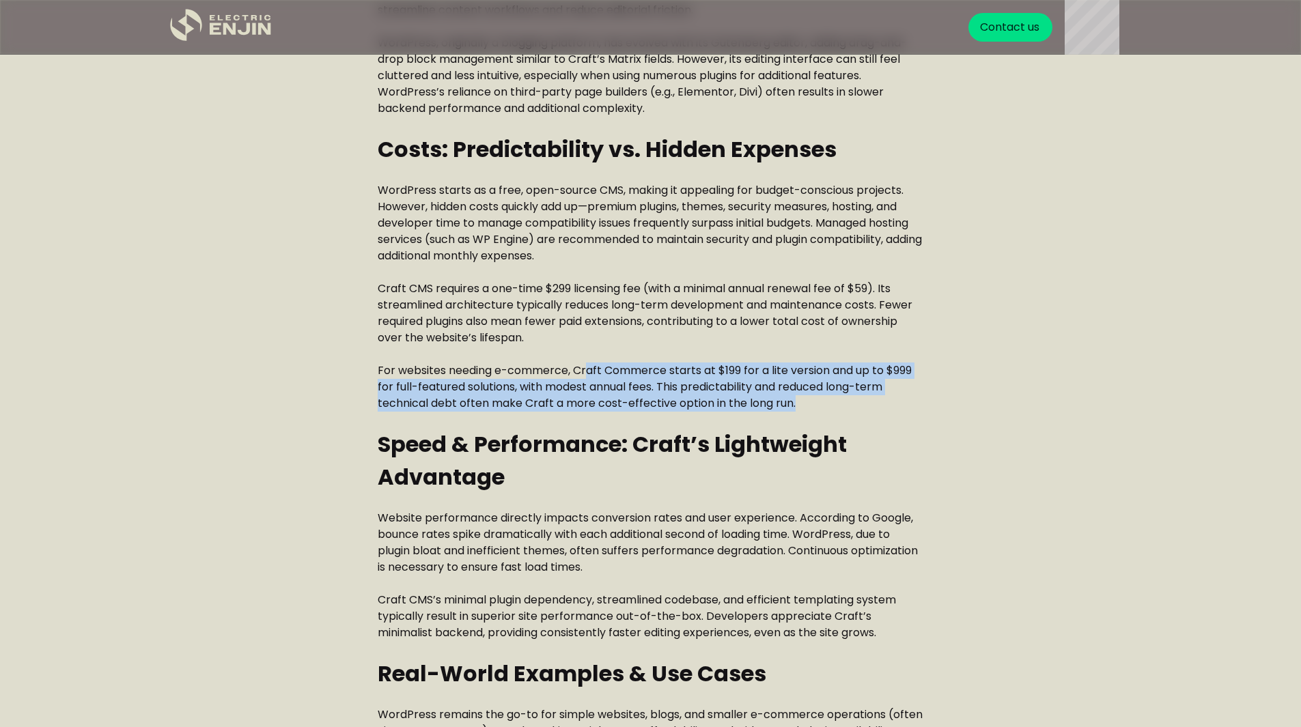
drag, startPoint x: 585, startPoint y: 370, endPoint x: 927, endPoint y: 408, distance: 344.2
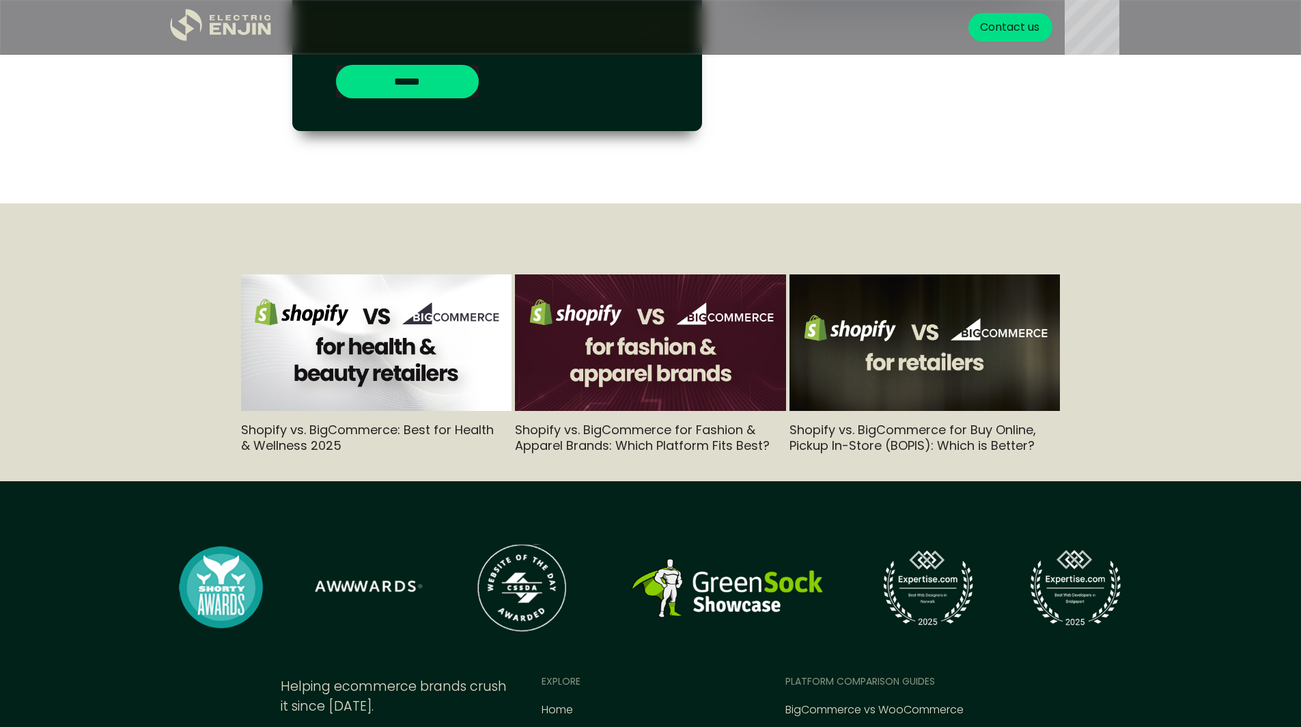
scroll to position [6009, 0]
